Goal: Find specific page/section: Find specific page/section

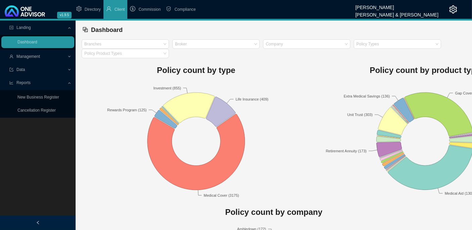
click at [38, 56] on span "Management" at bounding box center [28, 56] width 24 height 5
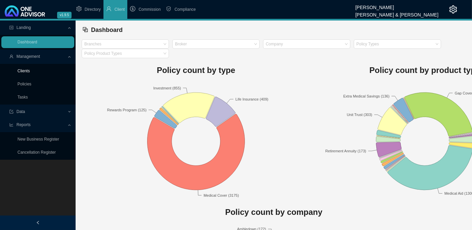
click at [30, 71] on link "Clients" at bounding box center [23, 71] width 12 height 5
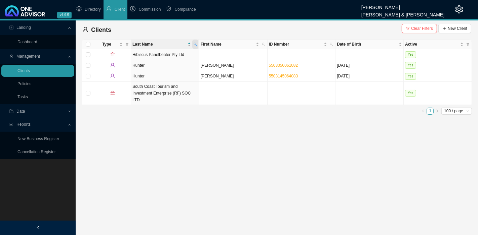
click at [195, 43] on icon "search" at bounding box center [194, 44] width 3 height 3
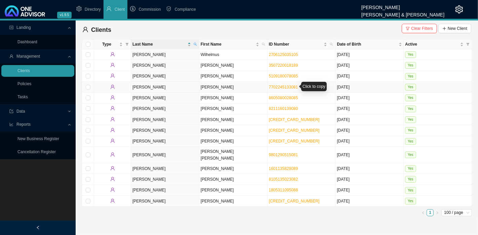
click at [283, 86] on link "7702245133081" at bounding box center [283, 87] width 29 height 5
click at [195, 45] on icon "search" at bounding box center [194, 44] width 3 height 3
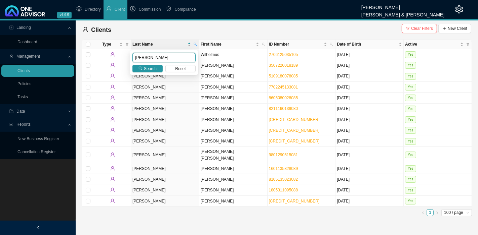
click at [156, 57] on input "[PERSON_NAME]" at bounding box center [163, 57] width 63 height 9
type input "j"
type input "[PERSON_NAME]"
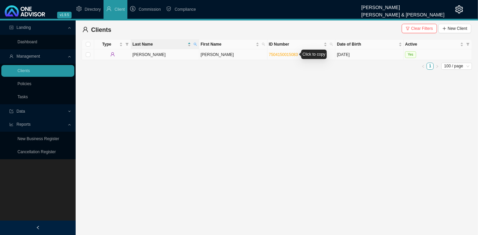
click at [279, 55] on link "7504150015083" at bounding box center [283, 54] width 29 height 5
